Goal: Navigation & Orientation: Find specific page/section

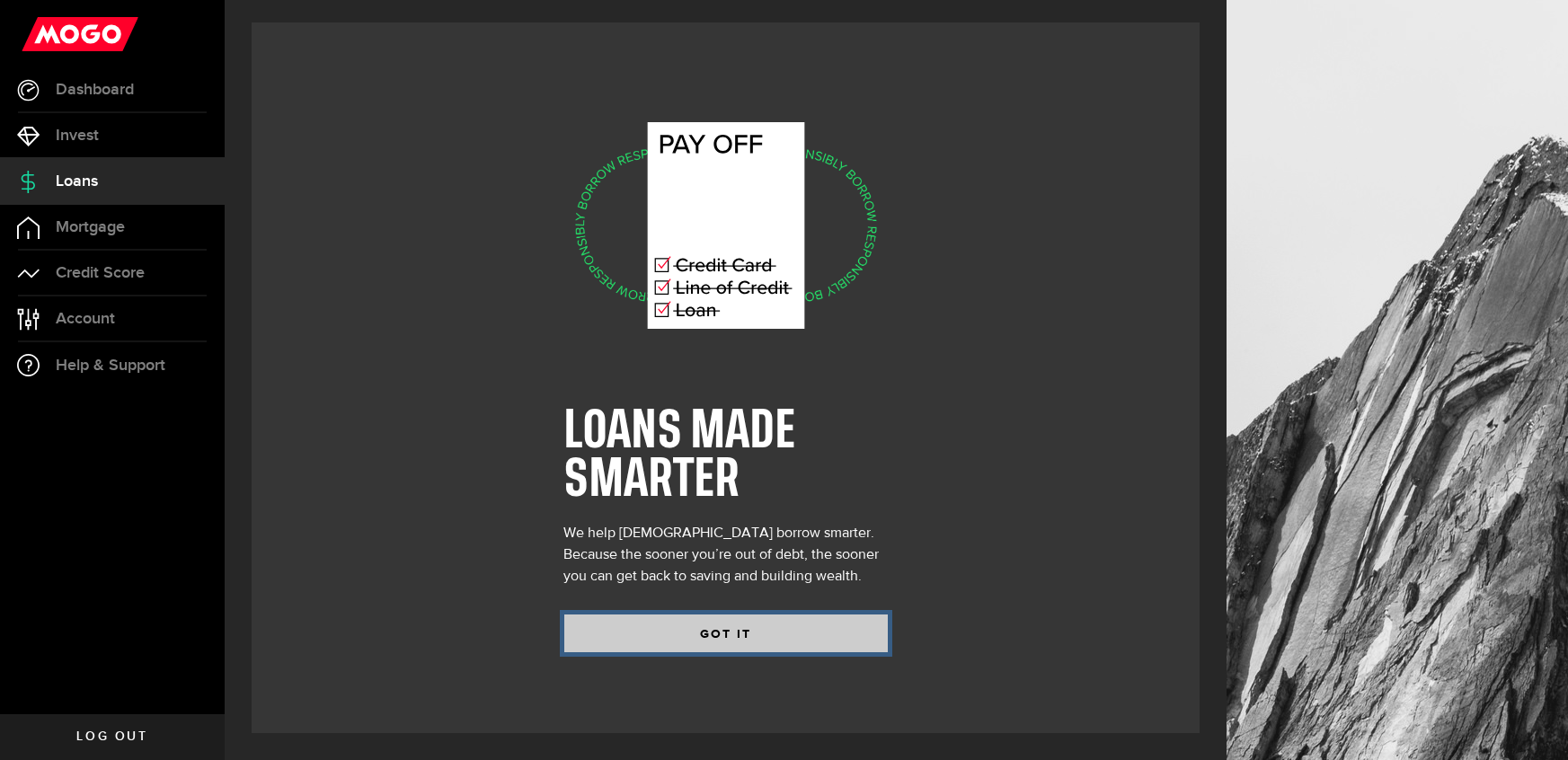
click at [734, 623] on button "GOT IT" at bounding box center [726, 632] width 323 height 38
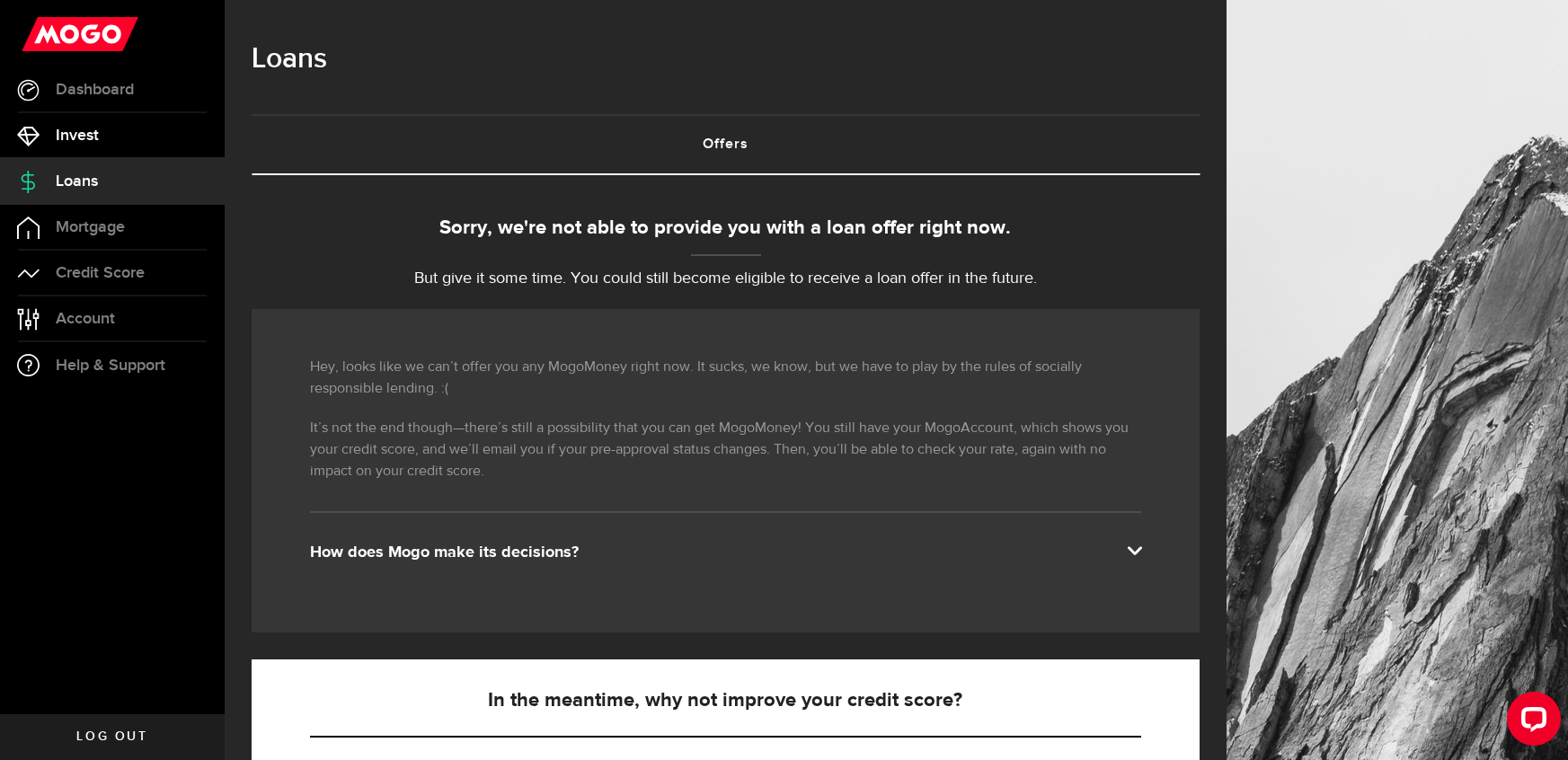
click at [101, 137] on link "Invest" at bounding box center [112, 136] width 224 height 45
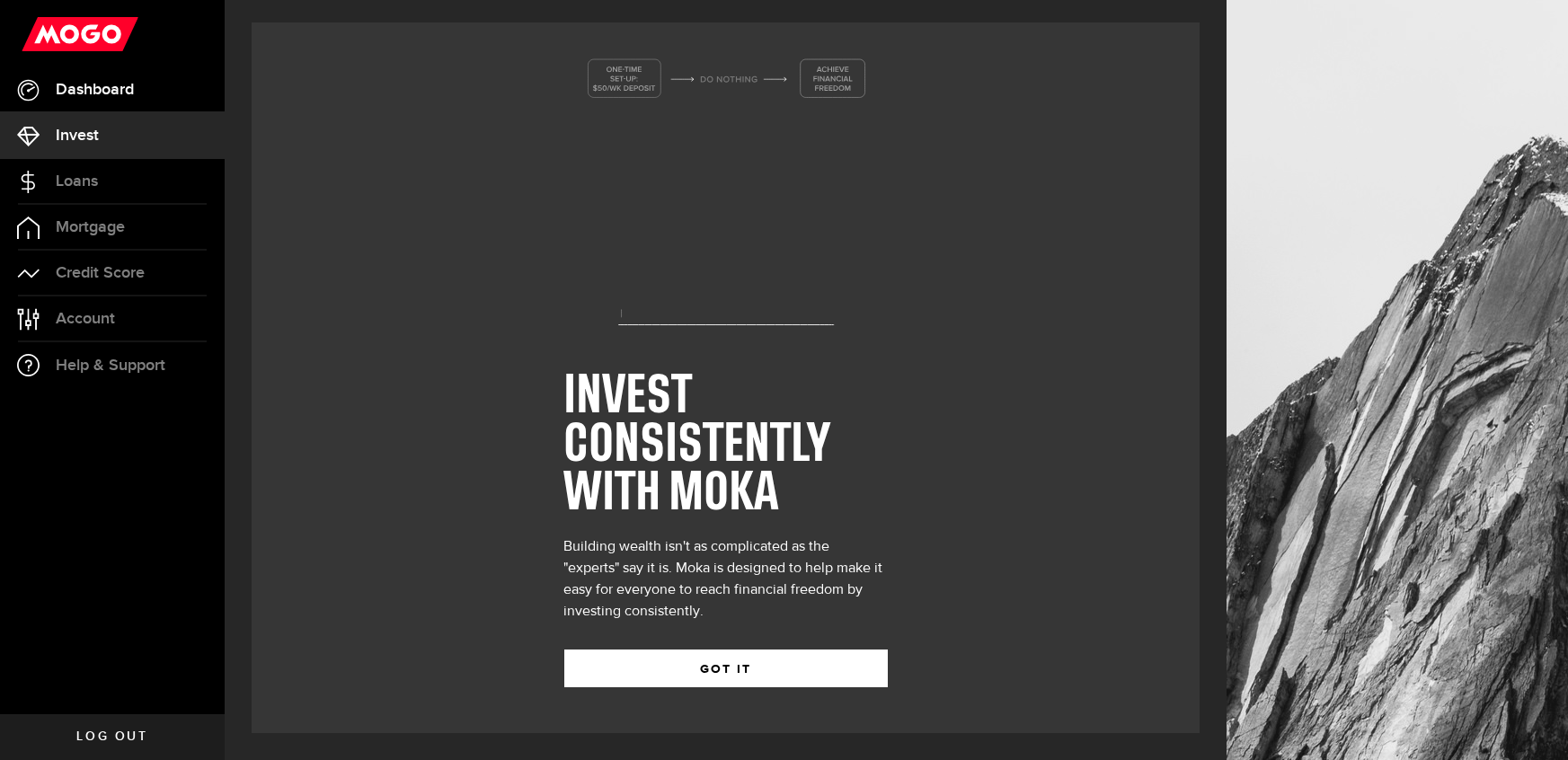
click at [145, 97] on link "Dashboard" at bounding box center [112, 89] width 224 height 45
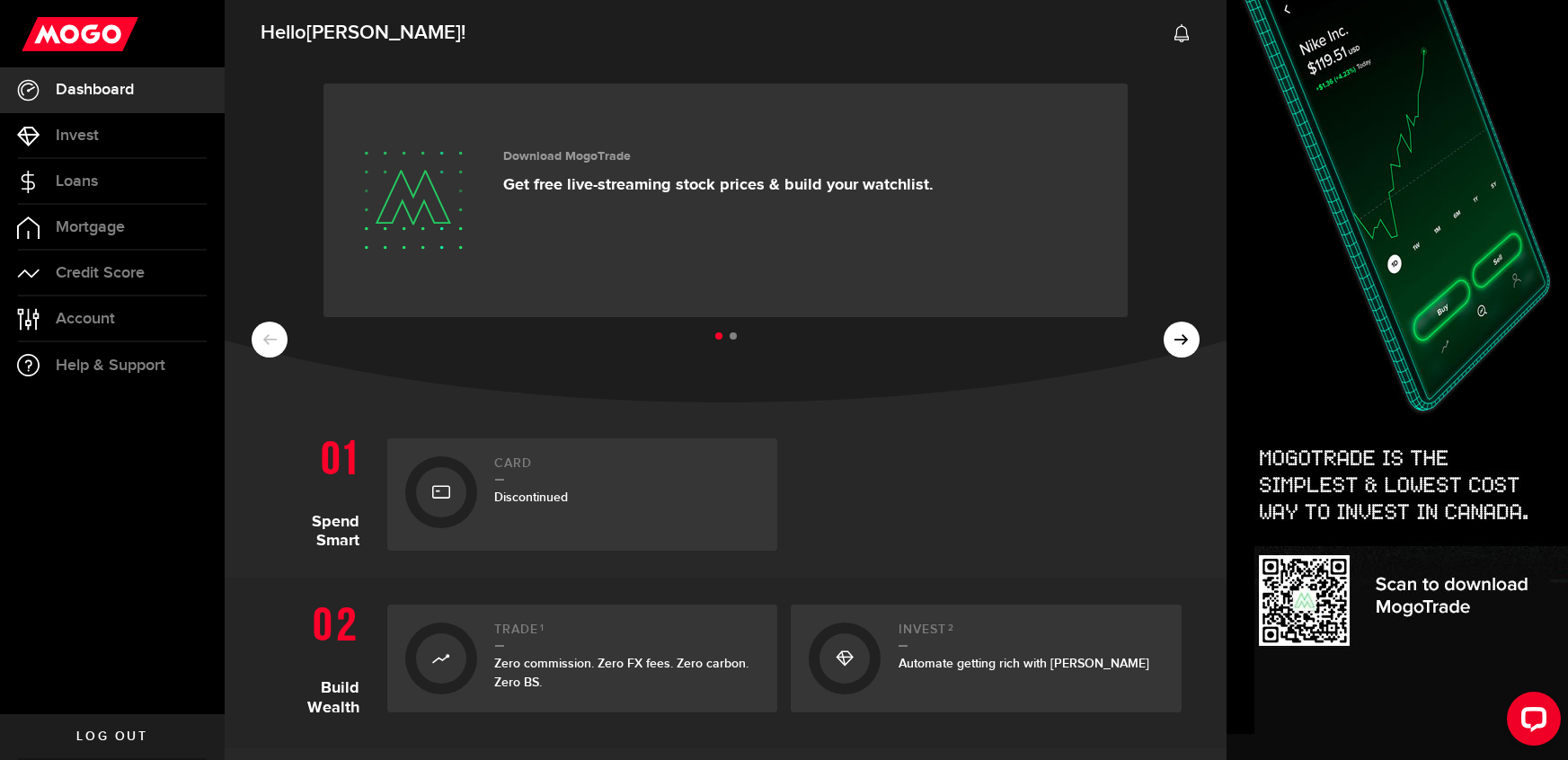
click at [441, 505] on icon at bounding box center [441, 493] width 18 height 29
